Goal: Task Accomplishment & Management: Use online tool/utility

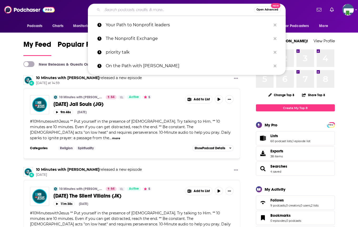
click at [135, 11] on input "Search podcasts, credits, & more..." at bounding box center [178, 10] width 152 height 8
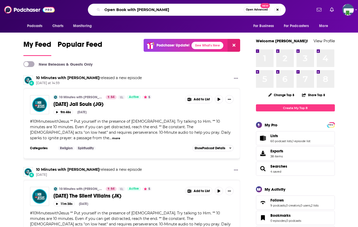
type input "Open Book with [PERSON_NAME]"
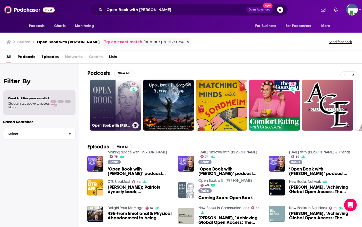
click at [130, 106] on div "49" at bounding box center [134, 102] width 9 height 40
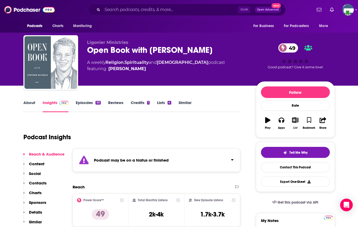
click at [296, 122] on icon "button" at bounding box center [295, 120] width 7 height 6
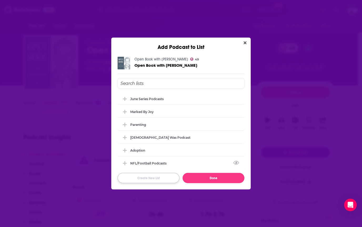
click at [142, 174] on button "Create New List" at bounding box center [148, 178] width 62 height 10
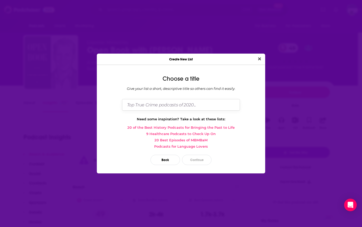
click at [151, 104] on input "Dialog" at bounding box center [181, 104] width 118 height 11
type input "Of Good Courage"
click at [192, 160] on button "Continue" at bounding box center [196, 160] width 29 height 10
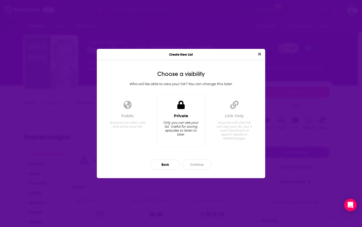
click at [173, 129] on div "Only you can see your list. Useful for saving episodes to listen to later." at bounding box center [181, 129] width 36 height 16
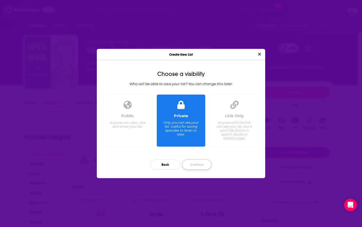
click at [193, 165] on button "Continue" at bounding box center [196, 165] width 29 height 10
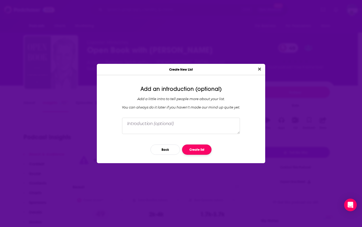
click at [204, 150] on button "Create list" at bounding box center [196, 150] width 29 height 10
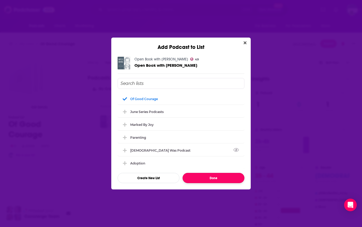
click at [214, 180] on button "Done" at bounding box center [213, 178] width 62 height 10
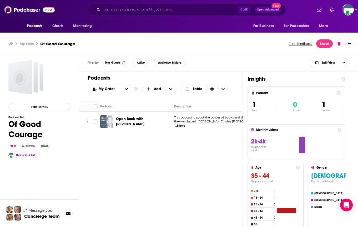
click at [111, 11] on input "Search podcasts, credits, & more..." at bounding box center [170, 10] width 136 height 8
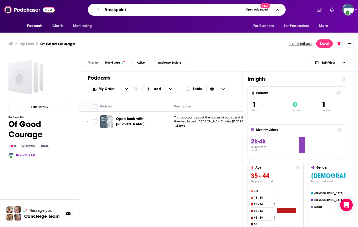
type input "Breakpoint"
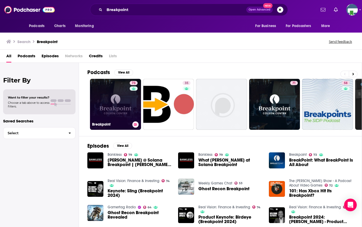
click at [114, 111] on link "73 Breakpoint" at bounding box center [115, 104] width 51 height 51
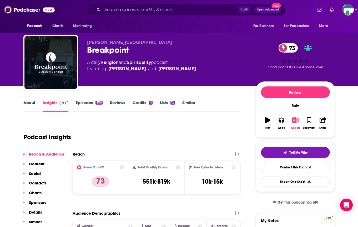
click at [294, 119] on icon "button" at bounding box center [295, 120] width 7 height 6
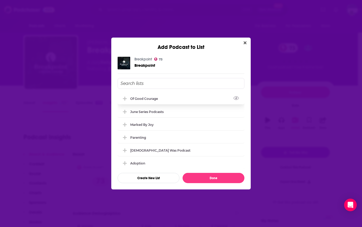
click at [150, 99] on div "Of Good Courage" at bounding box center [145, 99] width 31 height 4
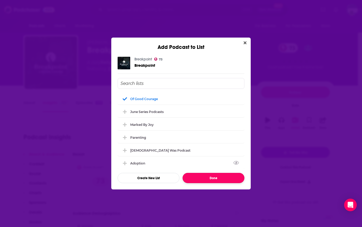
click at [214, 179] on button "Done" at bounding box center [213, 178] width 62 height 10
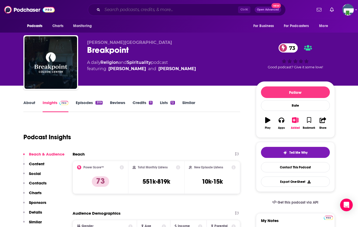
click at [142, 10] on input "Search podcasts, credits, & more..." at bounding box center [170, 10] width 136 height 8
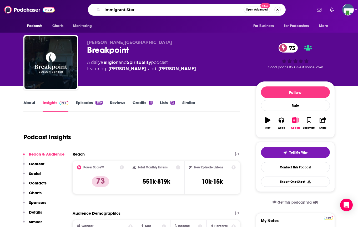
type input "Immigrant Story"
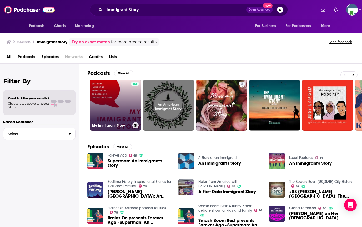
click at [122, 98] on link "My Immigrant Story" at bounding box center [115, 105] width 51 height 51
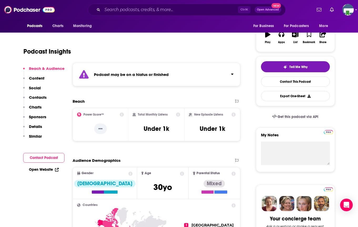
scroll to position [79, 0]
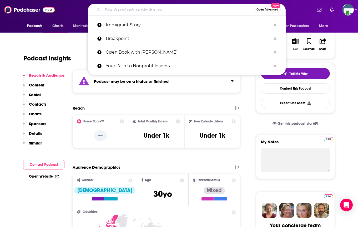
click at [107, 11] on input "Search podcasts, credits, & more..." at bounding box center [178, 10] width 152 height 8
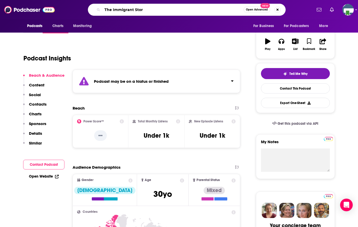
type input "The Immigrant Story"
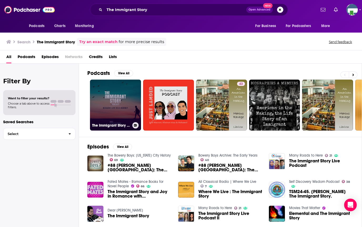
click at [115, 115] on link "The Immigrant Story Podcast" at bounding box center [115, 105] width 51 height 51
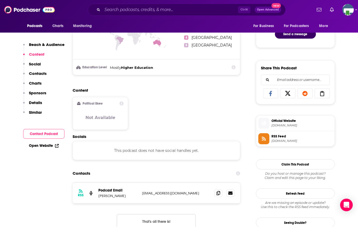
scroll to position [237, 0]
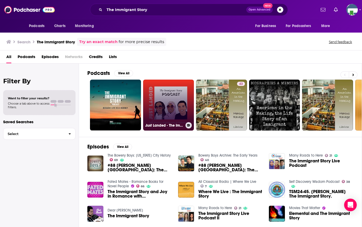
click at [166, 104] on link "Just Landed - The Immigrant Story" at bounding box center [168, 105] width 51 height 51
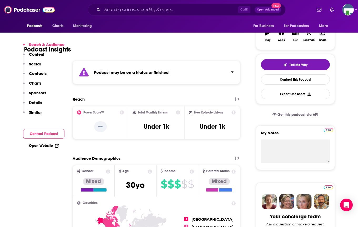
scroll to position [26, 0]
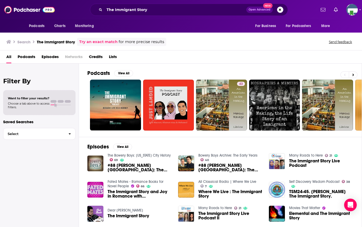
drag, startPoint x: 179, startPoint y: 74, endPoint x: 171, endPoint y: 65, distance: 12.7
click at [179, 74] on div "Podcasts View All" at bounding box center [224, 75] width 274 height 10
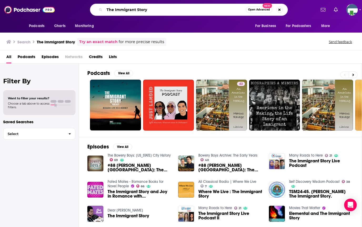
drag, startPoint x: 160, startPoint y: 13, endPoint x: 76, endPoint y: 13, distance: 83.9
click at [76, 13] on div "The Immigrant Story Open Advanced New" at bounding box center [189, 10] width 254 height 12
type input "Good Faith"
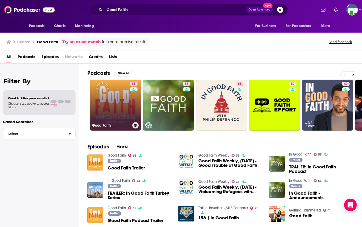
click at [114, 104] on link "65 Good Faith" at bounding box center [115, 105] width 51 height 51
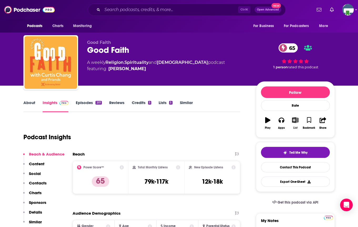
click at [297, 120] on icon "button" at bounding box center [295, 120] width 7 height 6
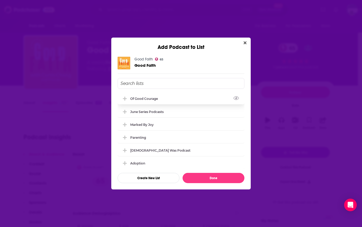
click at [144, 100] on div "Of Good Courage" at bounding box center [145, 99] width 31 height 4
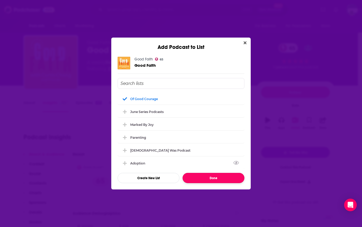
click at [210, 177] on button "Done" at bounding box center [213, 178] width 62 height 10
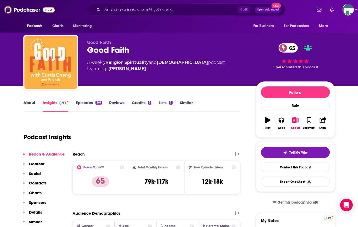
drag, startPoint x: 156, startPoint y: 126, endPoint x: 121, endPoint y: 66, distance: 70.0
click at [156, 126] on div "Podcast Insights" at bounding box center [129, 134] width 213 height 27
click at [111, 11] on input "Search podcasts, credits, & more..." at bounding box center [170, 10] width 136 height 8
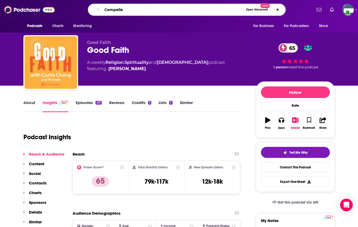
type input "Compelled"
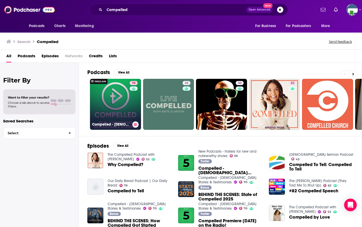
click at [114, 104] on link "70 Compelled - [DEMOGRAPHIC_DATA] Stories & Testimonies" at bounding box center [115, 104] width 51 height 51
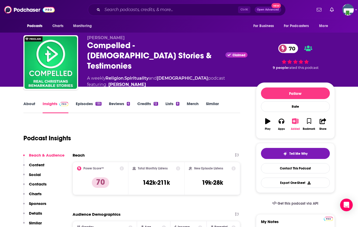
click at [294, 118] on icon "button" at bounding box center [295, 121] width 7 height 6
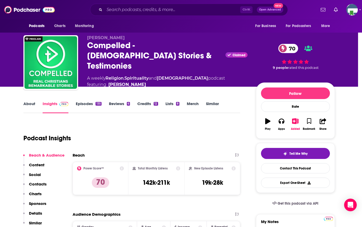
click at [294, 118] on div "Add Podcast to List Compelled - [DEMOGRAPHIC_DATA] Stories & Testimonies 70 Com…" at bounding box center [181, 113] width 362 height 227
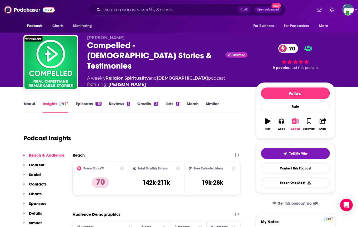
click at [294, 122] on icon "button" at bounding box center [295, 121] width 7 height 6
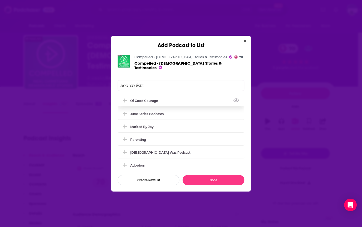
click at [148, 99] on div "Of Good Courage" at bounding box center [145, 101] width 31 height 4
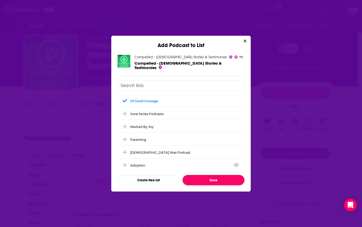
click at [194, 179] on button "Done" at bounding box center [213, 180] width 62 height 10
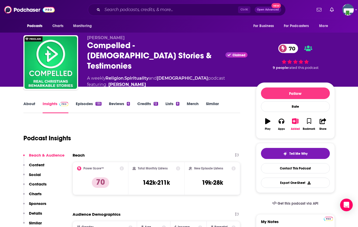
click at [159, 129] on div "Podcast Insights" at bounding box center [129, 135] width 213 height 27
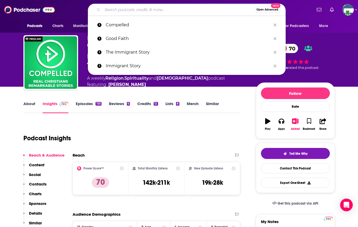
click at [122, 10] on input "Search podcasts, credits, & more..." at bounding box center [178, 10] width 152 height 8
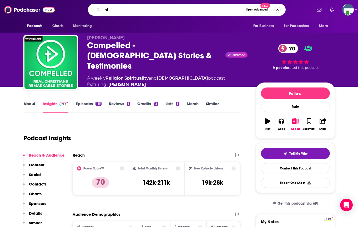
type input "n"
type input "Unlocking Us"
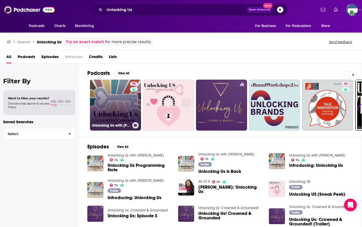
click at [121, 102] on link "74 Unlocking Us with [PERSON_NAME]" at bounding box center [115, 105] width 51 height 51
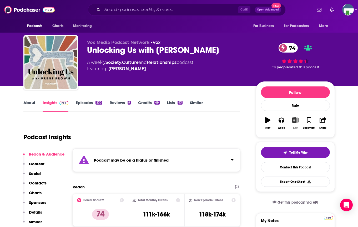
click at [293, 119] on icon "button" at bounding box center [295, 120] width 7 height 6
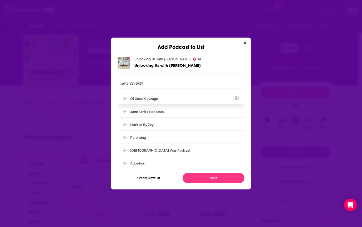
click at [141, 97] on div "Of Good Courage" at bounding box center [145, 99] width 31 height 4
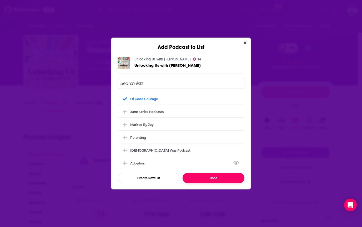
click at [203, 176] on button "Done" at bounding box center [213, 178] width 62 height 10
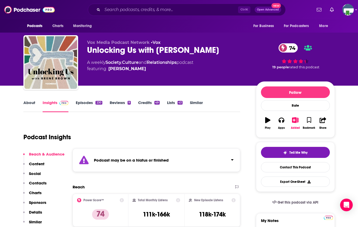
click at [183, 124] on div "Podcast Insights" at bounding box center [129, 134] width 213 height 27
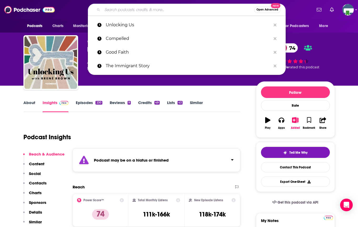
click at [123, 9] on input "Search podcasts, credits, & more..." at bounding box center [178, 10] width 152 height 8
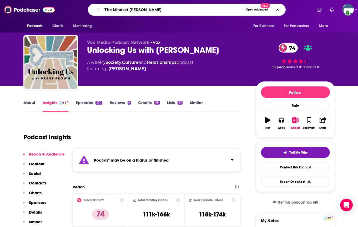
type input "The Mindset Mentor"
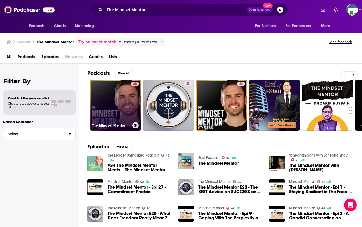
click at [114, 105] on link "88 The Mindset Mentor" at bounding box center [115, 105] width 51 height 51
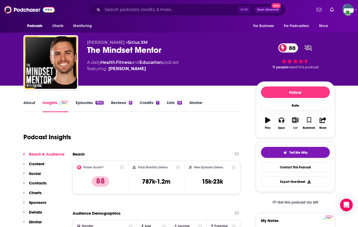
click at [294, 119] on icon "button" at bounding box center [295, 120] width 7 height 6
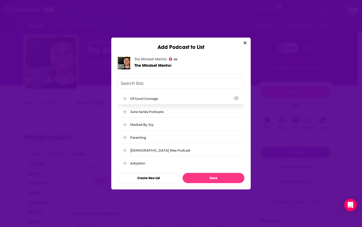
click at [126, 98] on icon "Add Podcast To List" at bounding box center [125, 98] width 4 height 5
click at [211, 176] on button "Done" at bounding box center [213, 178] width 62 height 10
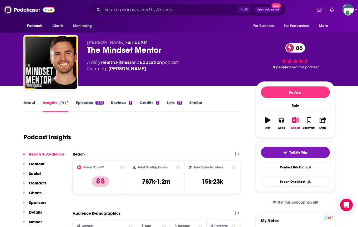
drag, startPoint x: 171, startPoint y: 125, endPoint x: 170, endPoint y: 123, distance: 2.7
click at [171, 125] on div "Podcast Insights" at bounding box center [129, 134] width 213 height 27
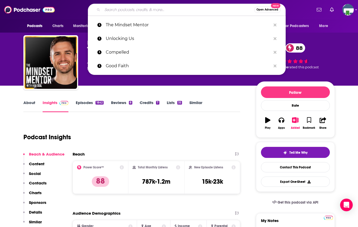
click at [137, 8] on input "Search podcasts, credits, & more..." at bounding box center [178, 10] width 152 height 8
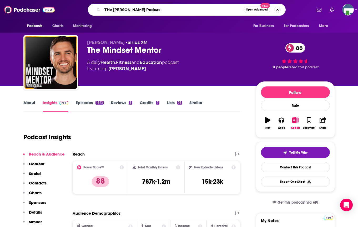
type input "THe [PERSON_NAME] Podcast"
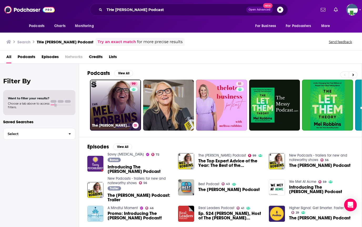
click at [123, 100] on link "99 The [PERSON_NAME] Podcast" at bounding box center [115, 105] width 51 height 51
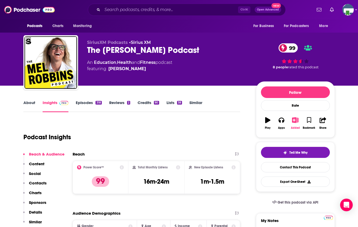
click at [293, 120] on icon "button" at bounding box center [295, 120] width 7 height 6
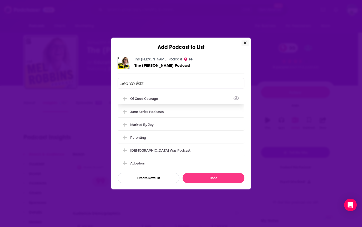
click at [142, 98] on div "Of Good Courage" at bounding box center [145, 99] width 31 height 4
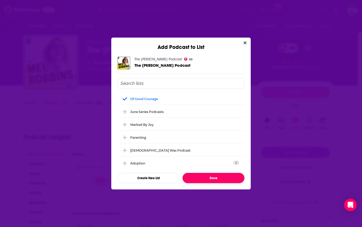
click at [216, 177] on button "Done" at bounding box center [213, 178] width 62 height 10
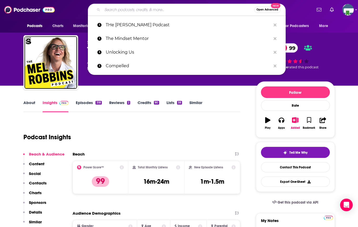
click at [148, 7] on input "Search podcasts, credits, & more..." at bounding box center [178, 10] width 152 height 8
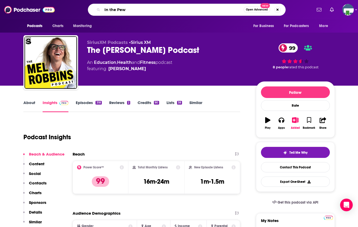
type input "In the Pews"
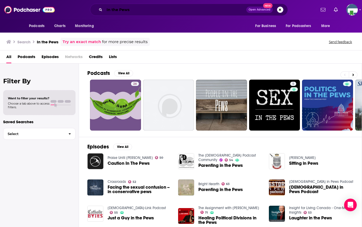
click at [134, 13] on input "In the Pews" at bounding box center [175, 10] width 142 height 8
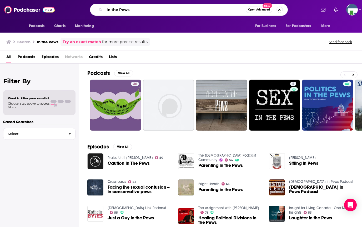
drag, startPoint x: 134, startPoint y: 11, endPoint x: 103, endPoint y: 11, distance: 31.3
click at [103, 11] on div "In the Pews Open Advanced New" at bounding box center [189, 10] width 198 height 12
type input "Mother [PERSON_NAME]"
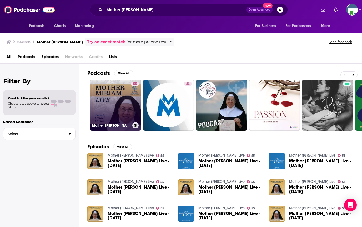
click at [110, 101] on link "55 Mother [PERSON_NAME] Live" at bounding box center [115, 105] width 51 height 51
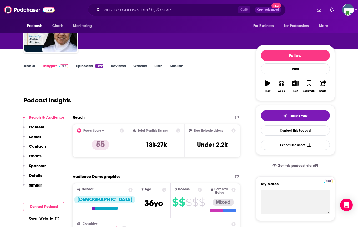
scroll to position [26, 0]
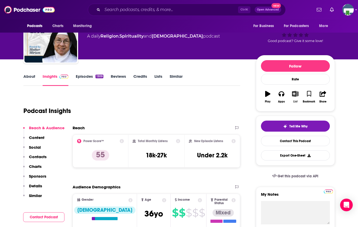
click at [296, 94] on icon "button" at bounding box center [295, 94] width 7 height 6
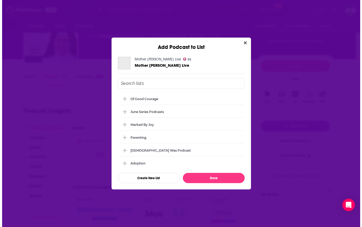
scroll to position [0, 0]
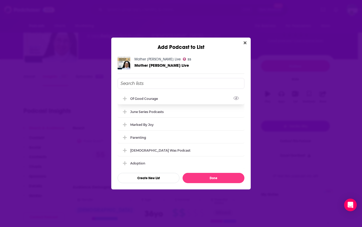
click at [159, 99] on div "Of Good Courage" at bounding box center [145, 99] width 31 height 4
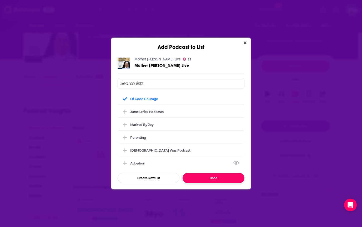
click at [202, 177] on button "Done" at bounding box center [213, 178] width 62 height 10
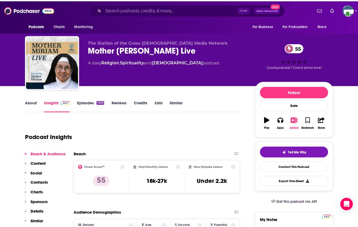
scroll to position [26, 0]
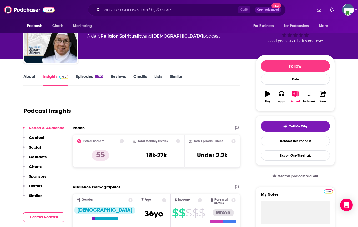
drag, startPoint x: 181, startPoint y: 98, endPoint x: 160, endPoint y: 68, distance: 37.4
click at [181, 98] on div "Podcast Insights" at bounding box center [129, 107] width 213 height 27
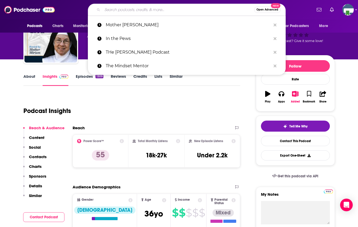
click at [117, 11] on input "Search podcasts, credits, & more..." at bounding box center [178, 10] width 152 height 8
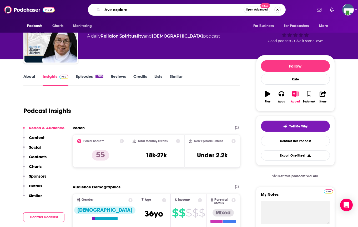
type input "Ave explores"
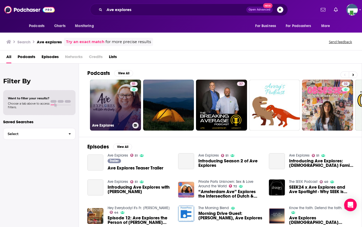
click at [117, 110] on link "51 Ave Explores" at bounding box center [115, 105] width 51 height 51
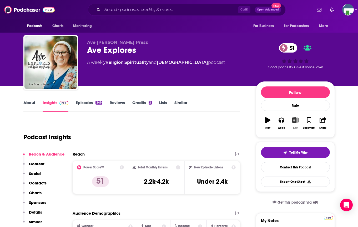
click at [295, 120] on icon "button" at bounding box center [295, 120] width 7 height 6
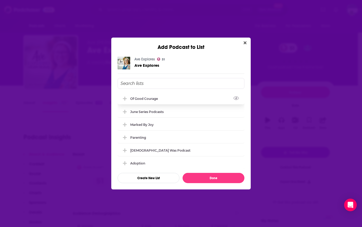
click at [134, 97] on div "Of Good Courage" at bounding box center [145, 99] width 31 height 4
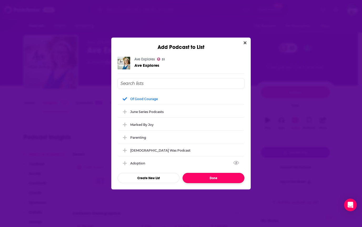
click at [203, 177] on button "Done" at bounding box center [213, 178] width 62 height 10
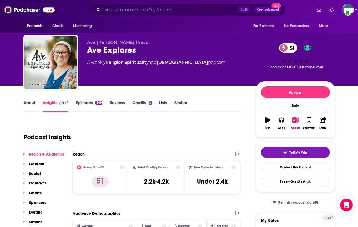
click at [142, 10] on input "Search podcasts, credits, & more..." at bounding box center [170, 10] width 136 height 8
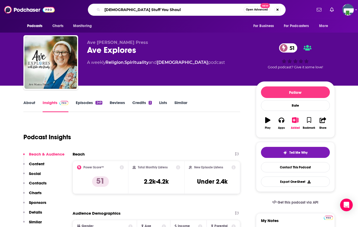
type input "[DEMOGRAPHIC_DATA] Stuff You Should"
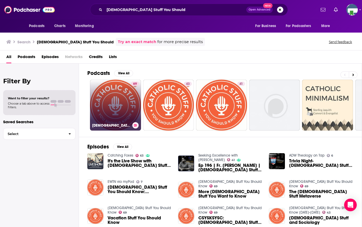
click at [120, 113] on link "69 [DEMOGRAPHIC_DATA] Stuff You Should Know" at bounding box center [115, 105] width 51 height 51
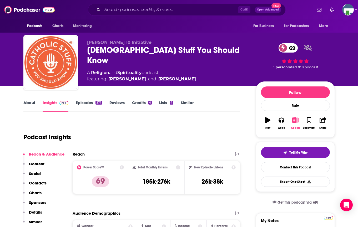
click at [294, 119] on icon "button" at bounding box center [295, 120] width 7 height 6
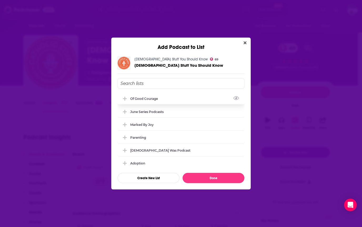
click at [145, 98] on div "Of Good Courage" at bounding box center [145, 99] width 31 height 4
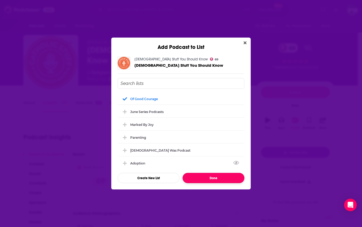
click at [200, 178] on button "Done" at bounding box center [213, 178] width 62 height 10
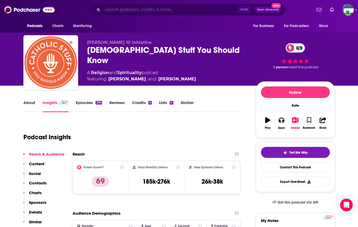
click at [160, 8] on input "Search podcasts, credits, & more..." at bounding box center [170, 10] width 136 height 8
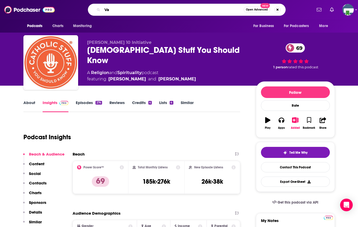
type input "V"
type input "[DEMOGRAPHIC_DATA] Answers"
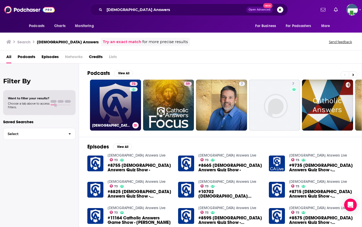
click at [110, 112] on link "73 [DEMOGRAPHIC_DATA] Answers Live" at bounding box center [115, 105] width 51 height 51
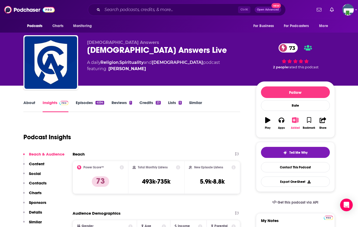
click at [295, 119] on icon "button" at bounding box center [295, 120] width 7 height 6
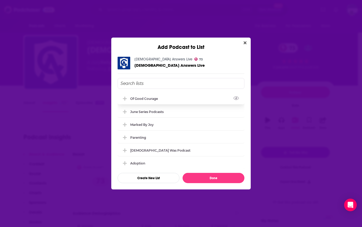
click at [138, 99] on div "Of Good Courage" at bounding box center [145, 99] width 31 height 4
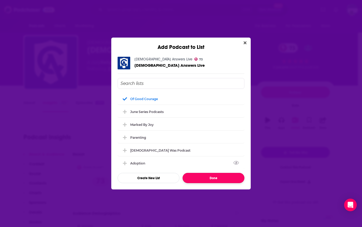
click at [199, 178] on button "Done" at bounding box center [213, 178] width 62 height 10
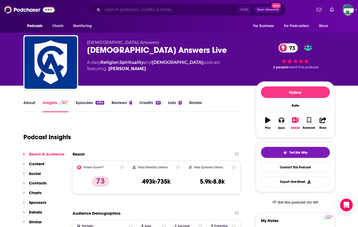
click at [142, 11] on input "Search podcasts, credits, & more..." at bounding box center [170, 10] width 136 height 8
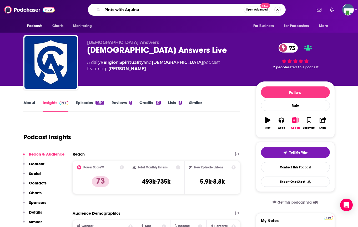
type input "Pints with Aquinas"
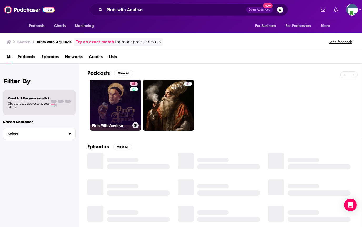
click at [116, 108] on link "81 Pints With Aquinas" at bounding box center [115, 105] width 51 height 51
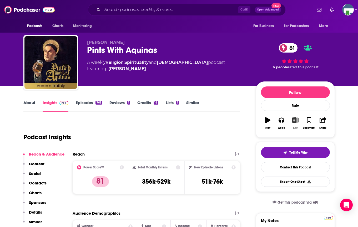
click at [293, 118] on icon "button" at bounding box center [295, 120] width 7 height 6
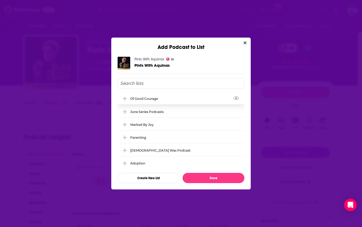
click at [146, 97] on div "Of Good Courage" at bounding box center [145, 99] width 31 height 4
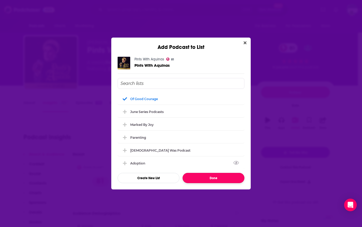
click at [200, 175] on button "Done" at bounding box center [213, 178] width 62 height 10
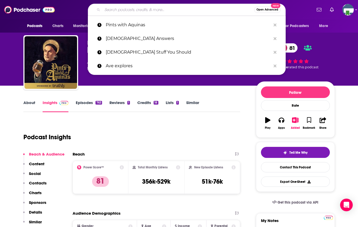
click at [134, 12] on input "Search podcasts, credits, & more..." at bounding box center [178, 10] width 152 height 8
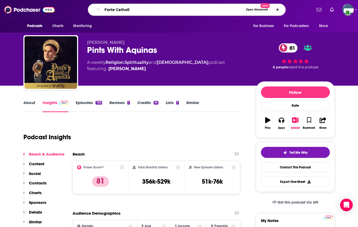
type input "Forte [DEMOGRAPHIC_DATA]"
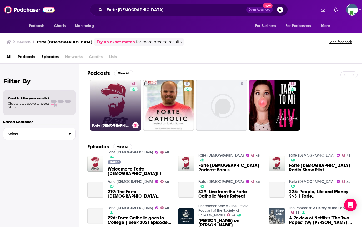
click at [124, 104] on link "48 Forte [DEMOGRAPHIC_DATA]" at bounding box center [115, 105] width 51 height 51
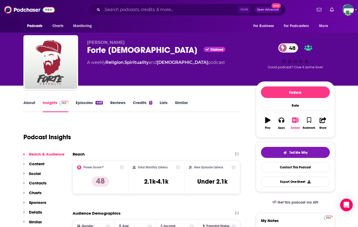
click at [295, 119] on icon "button" at bounding box center [295, 120] width 7 height 6
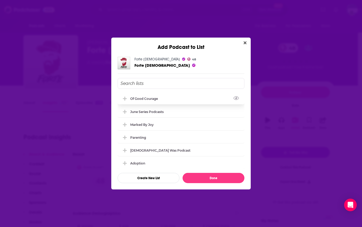
click at [152, 99] on div "Of Good Courage" at bounding box center [145, 99] width 31 height 4
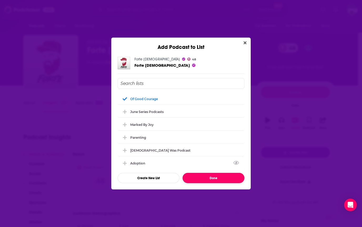
click at [207, 178] on button "Done" at bounding box center [213, 178] width 62 height 10
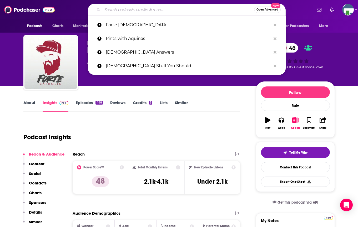
click at [161, 10] on input "Search podcasts, credits, & more..." at bounding box center [178, 10] width 152 height 8
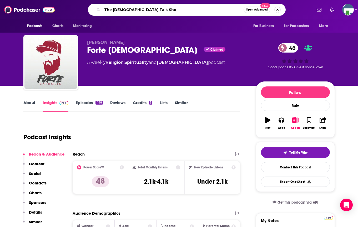
type input "The [DEMOGRAPHIC_DATA] Talk Show"
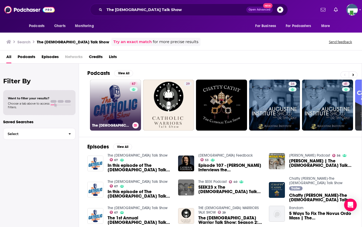
click at [126, 104] on link "67 The [DEMOGRAPHIC_DATA] Talk Show" at bounding box center [115, 105] width 51 height 51
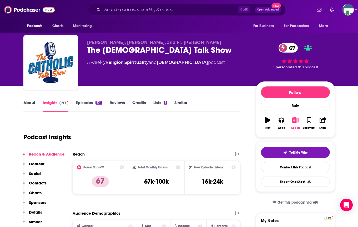
click at [295, 120] on icon "button" at bounding box center [295, 120] width 7 height 6
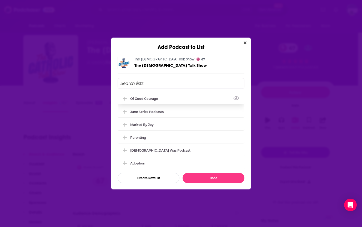
click at [126, 100] on icon "Add Podcast To List" at bounding box center [125, 98] width 4 height 5
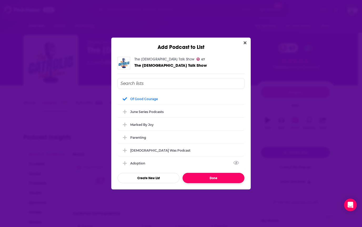
click at [212, 178] on button "Done" at bounding box center [213, 178] width 62 height 10
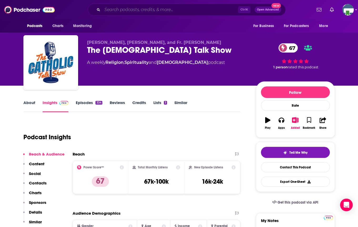
click at [169, 10] on input "Search podcasts, credits, & more..." at bounding box center [170, 10] width 136 height 8
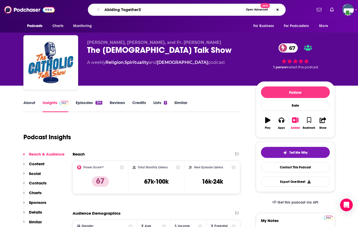
type input "Abiding Together"
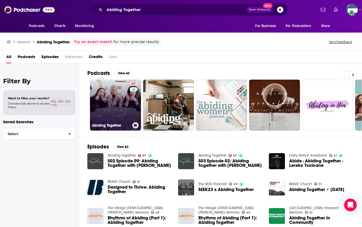
click at [118, 102] on link "67 Abiding Together" at bounding box center [115, 105] width 51 height 51
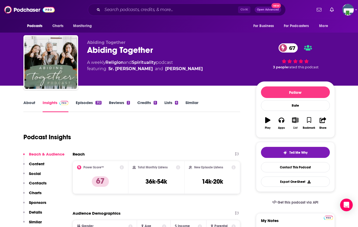
click at [295, 119] on icon "button" at bounding box center [295, 120] width 7 height 6
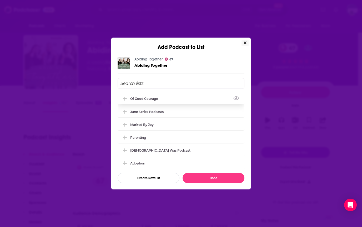
click at [138, 97] on div "Of Good Courage" at bounding box center [145, 99] width 31 height 4
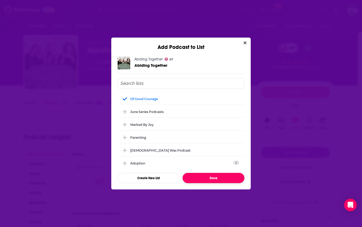
click at [198, 179] on button "Done" at bounding box center [213, 178] width 62 height 10
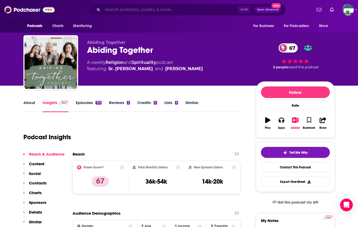
click at [128, 9] on input "Search podcasts, credits, & more..." at bounding box center [170, 10] width 136 height 8
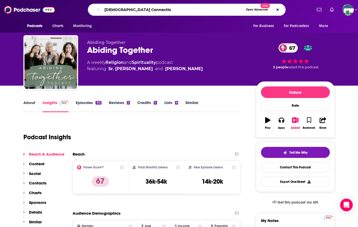
type input "Catholic Connection"
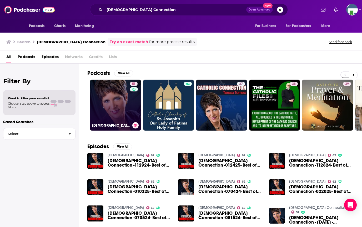
click at [123, 97] on link "51 Catholic Connection" at bounding box center [115, 105] width 51 height 51
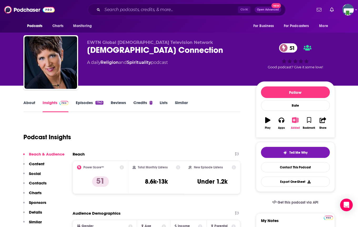
click at [296, 121] on icon "button" at bounding box center [295, 120] width 7 height 6
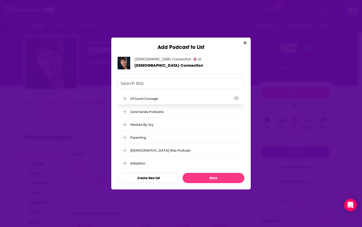
click at [173, 100] on div "Of Good Courage" at bounding box center [180, 99] width 127 height 12
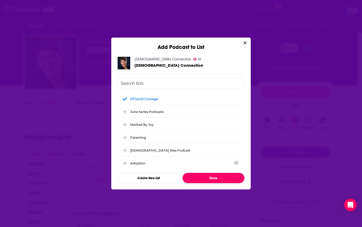
click at [210, 176] on button "Done" at bounding box center [213, 178] width 62 height 10
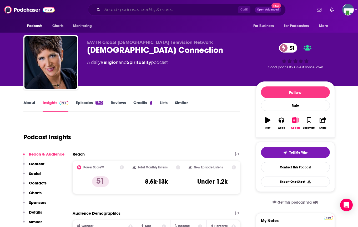
click at [157, 11] on input "Search podcasts, credits, & more..." at bounding box center [170, 10] width 136 height 8
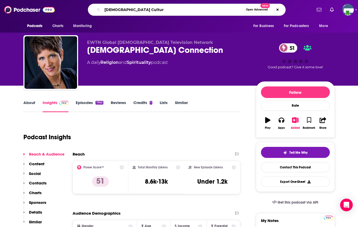
type input "Catholic Culture"
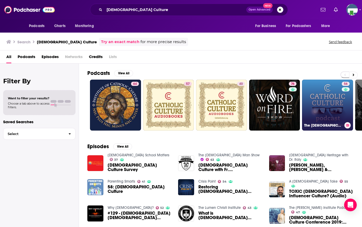
click at [323, 109] on link "56 The Catholic Culture Podcast" at bounding box center [327, 105] width 51 height 51
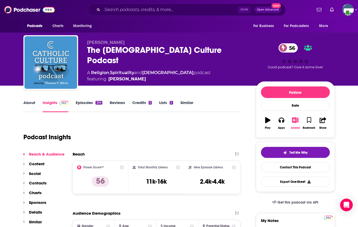
click at [295, 121] on icon "button" at bounding box center [295, 120] width 7 height 6
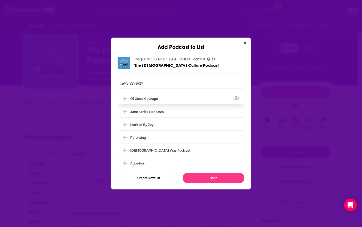
click at [132, 99] on div "Of Good Courage" at bounding box center [145, 99] width 31 height 4
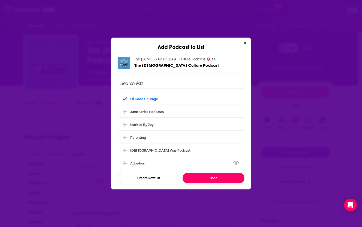
click at [218, 181] on button "Done" at bounding box center [213, 178] width 62 height 10
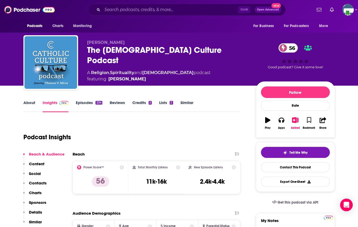
drag, startPoint x: 181, startPoint y: 132, endPoint x: 173, endPoint y: 110, distance: 23.9
click at [181, 132] on div "Podcast Insights" at bounding box center [129, 134] width 213 height 27
click at [135, 10] on input "Search podcasts, credits, & more..." at bounding box center [170, 10] width 136 height 8
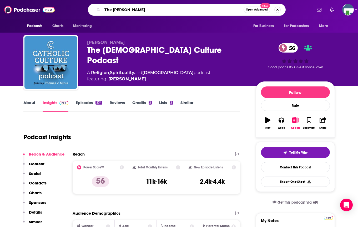
click at [154, 9] on input "The Jennifer Fulw" at bounding box center [172, 10] width 141 height 8
type input "The Jennifer Fulwlier Show"
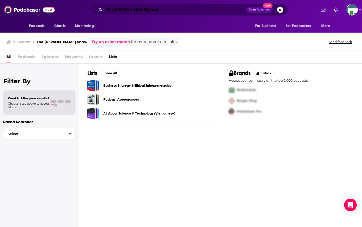
click at [142, 10] on input "The Jennifer Fulwlier Show" at bounding box center [175, 10] width 142 height 8
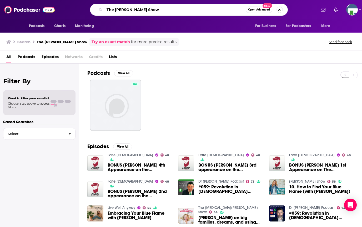
drag, startPoint x: 165, startPoint y: 11, endPoint x: 101, endPoint y: 10, distance: 64.1
click at [101, 10] on div "The Jennifer Fulwiler Show Open Advanced New" at bounding box center [189, 10] width 198 height 12
type input "Jennifer Fulwiler Show"
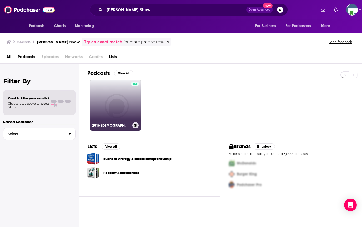
click at [127, 95] on link "2016 Eucharistic Congress Shows" at bounding box center [115, 105] width 51 height 51
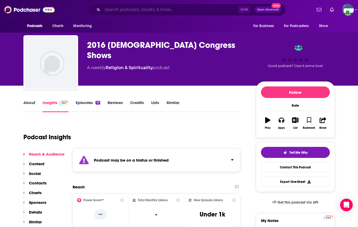
click at [153, 12] on input "Search podcasts, credits, & more..." at bounding box center [170, 10] width 136 height 8
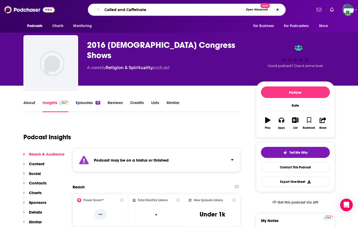
type input "Called and Caffeinated"
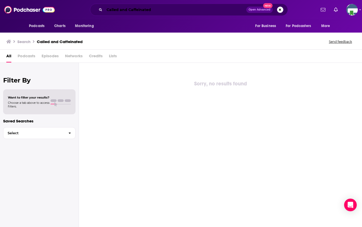
click at [159, 9] on input "Called and Caffeinated" at bounding box center [175, 10] width 142 height 8
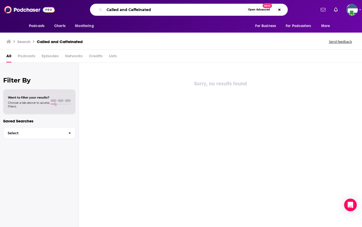
drag, startPoint x: 158, startPoint y: 9, endPoint x: 105, endPoint y: 6, distance: 52.7
click at [105, 6] on input "Called and Caffeinated" at bounding box center [174, 10] width 141 height 8
type input "The Art of Catholic"
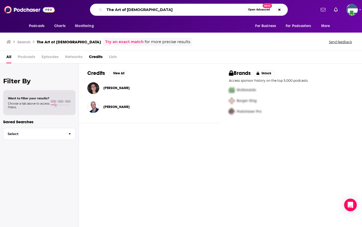
drag, startPoint x: 146, startPoint y: 10, endPoint x: 92, endPoint y: 6, distance: 54.3
click at [92, 6] on div "The Art of Catholic Open Advanced New" at bounding box center [189, 10] width 198 height 12
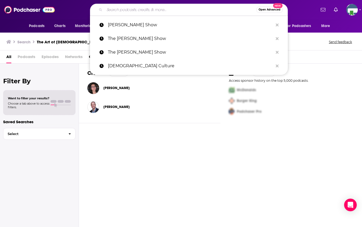
click at [181, 165] on div "Credits View All Anh Nguyen Austen Matthew Leonard Brands Unlock Access sponsor…" at bounding box center [220, 146] width 283 height 164
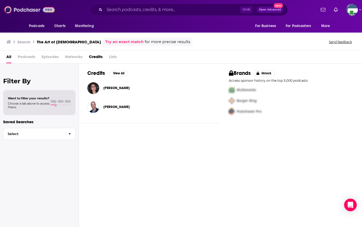
click at [34, 9] on img at bounding box center [29, 10] width 50 height 10
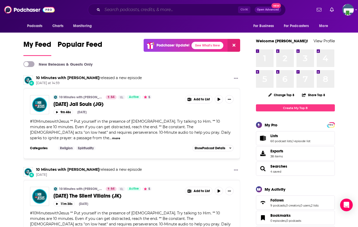
click at [146, 9] on input "Search podcasts, credits, & more..." at bounding box center [170, 10] width 136 height 8
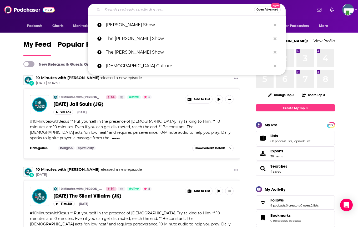
click at [161, 10] on input "Search podcasts, credits, & more..." at bounding box center [178, 10] width 152 height 8
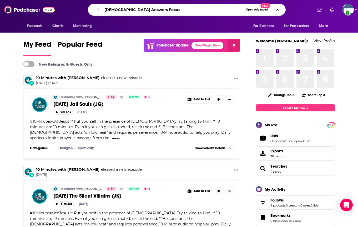
type input "Catholic Answers Focus"
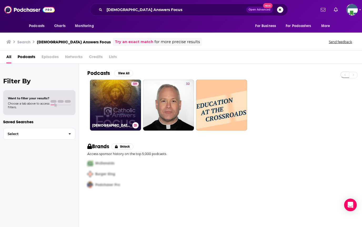
click at [120, 104] on link "59 Catholic Answers Focus" at bounding box center [115, 105] width 51 height 51
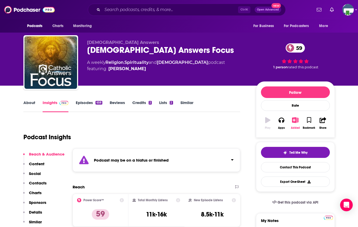
click at [295, 119] on icon "button" at bounding box center [295, 120] width 7 height 6
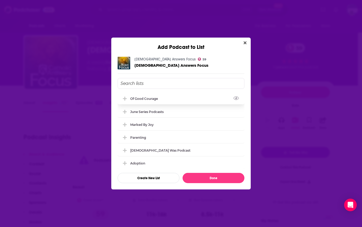
click at [142, 101] on div "Of Good Courage" at bounding box center [180, 99] width 127 height 12
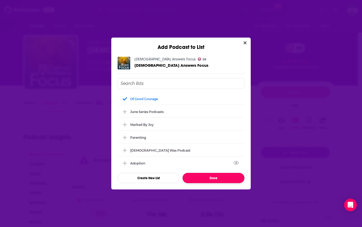
click at [205, 179] on button "Done" at bounding box center [213, 178] width 62 height 10
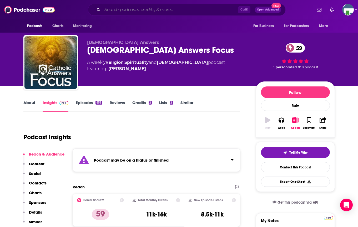
click at [154, 11] on input "Search podcasts, credits, & more..." at bounding box center [170, 10] width 136 height 8
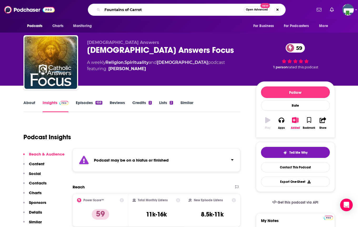
type input "Fountains of Carrots"
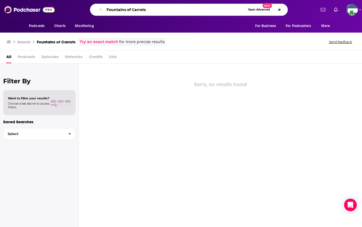
drag, startPoint x: 172, startPoint y: 11, endPoint x: 99, endPoint y: 13, distance: 73.6
click at [99, 13] on div "Fountains of Carrots Open Advanced New" at bounding box center [189, 10] width 198 height 12
click at [130, 11] on input "Always Hope" at bounding box center [174, 10] width 141 height 8
drag, startPoint x: 135, startPoint y: 10, endPoint x: 104, endPoint y: 10, distance: 31.0
click at [104, 10] on input "Always Hope" at bounding box center [174, 10] width 141 height 8
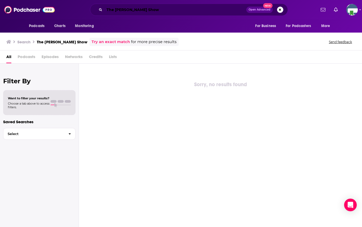
click at [151, 11] on input "The Jan Broberg Show" at bounding box center [175, 10] width 142 height 8
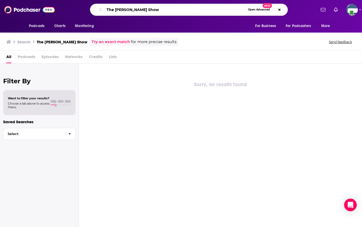
drag, startPoint x: 151, startPoint y: 11, endPoint x: 100, endPoint y: 11, distance: 50.7
click at [100, 11] on div "The Jan Broberg Show Open Advanced New" at bounding box center [189, 10] width 198 height 12
click at [143, 11] on input "Trauma Suvivor" at bounding box center [174, 10] width 141 height 8
drag, startPoint x: 143, startPoint y: 11, endPoint x: 105, endPoint y: 8, distance: 38.0
click at [105, 8] on input "Trauma Suvivor" at bounding box center [174, 10] width 141 height 8
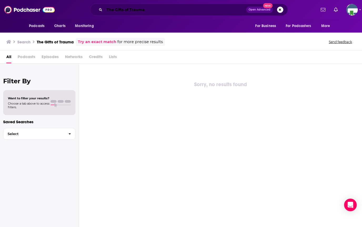
click at [148, 8] on input "The Gifts of Trauma" at bounding box center [175, 10] width 142 height 8
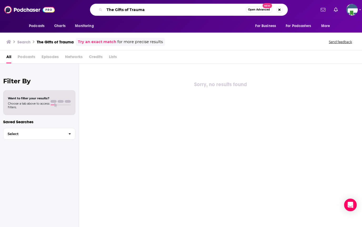
drag, startPoint x: 148, startPoint y: 8, endPoint x: 102, endPoint y: 6, distance: 46.3
click at [102, 6] on div "The Gifts of Trauma Open Advanced New" at bounding box center [189, 10] width 198 height 12
click at [161, 13] on input "My Immigrant Life" at bounding box center [174, 10] width 141 height 8
drag, startPoint x: 161, startPoint y: 13, endPoint x: 107, endPoint y: 4, distance: 54.1
click at [107, 4] on div "My Immigrant Life Open Advanced New" at bounding box center [189, 10] width 198 height 12
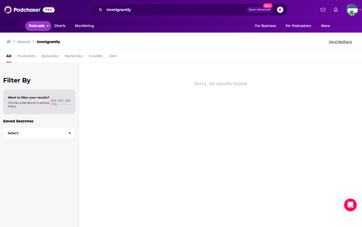
click at [31, 25] on span "Podcasts" at bounding box center [37, 25] width 16 height 7
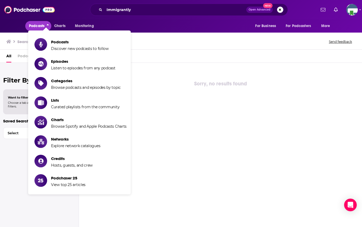
click at [31, 25] on span "Podcasts" at bounding box center [37, 25] width 16 height 7
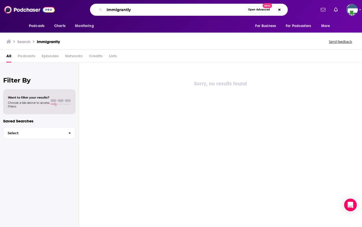
click at [151, 13] on input "Immigrantly" at bounding box center [174, 10] width 141 height 8
drag, startPoint x: 151, startPoint y: 13, endPoint x: 98, endPoint y: 8, distance: 53.6
click at [98, 8] on div "Immigrantly Open Advanced New" at bounding box center [189, 10] width 198 height 12
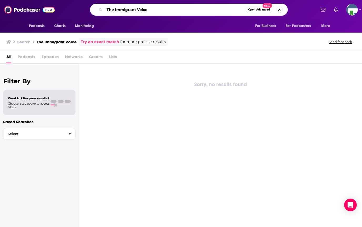
drag, startPoint x: 149, startPoint y: 8, endPoint x: 106, endPoint y: 6, distance: 42.4
click at [106, 6] on input "The Immigrant Voice" at bounding box center [174, 10] width 141 height 8
type input "Immigrant"
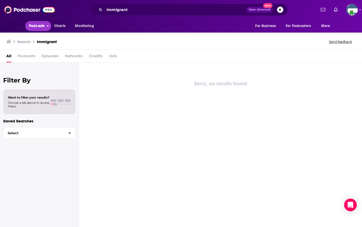
click at [38, 23] on span "Podcasts" at bounding box center [37, 25] width 16 height 7
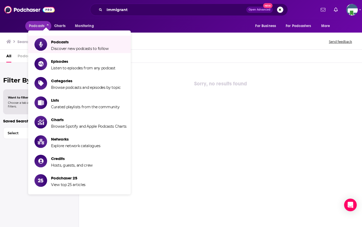
click at [205, 73] on div "Sorry, no results found" at bounding box center [220, 145] width 283 height 164
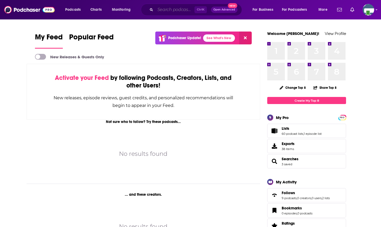
click at [160, 9] on input "Search podcasts, credits, & more..." at bounding box center [174, 10] width 39 height 8
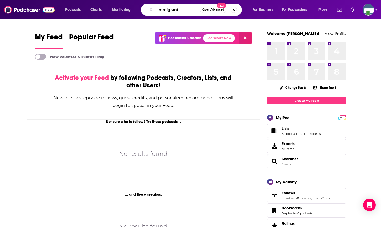
type input "Immigrant"
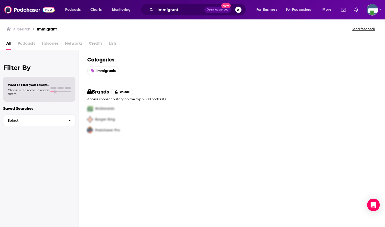
click at [24, 44] on span "Podcasts" at bounding box center [27, 44] width 18 height 11
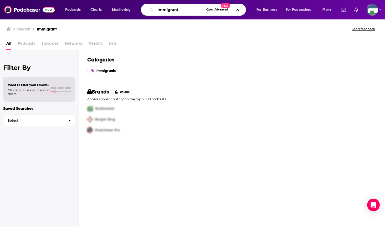
drag, startPoint x: 180, startPoint y: 11, endPoint x: 158, endPoint y: 11, distance: 22.3
click at [158, 11] on input "Immigrant" at bounding box center [179, 10] width 49 height 8
type input "Christian"
